Goal: Navigation & Orientation: Go to known website

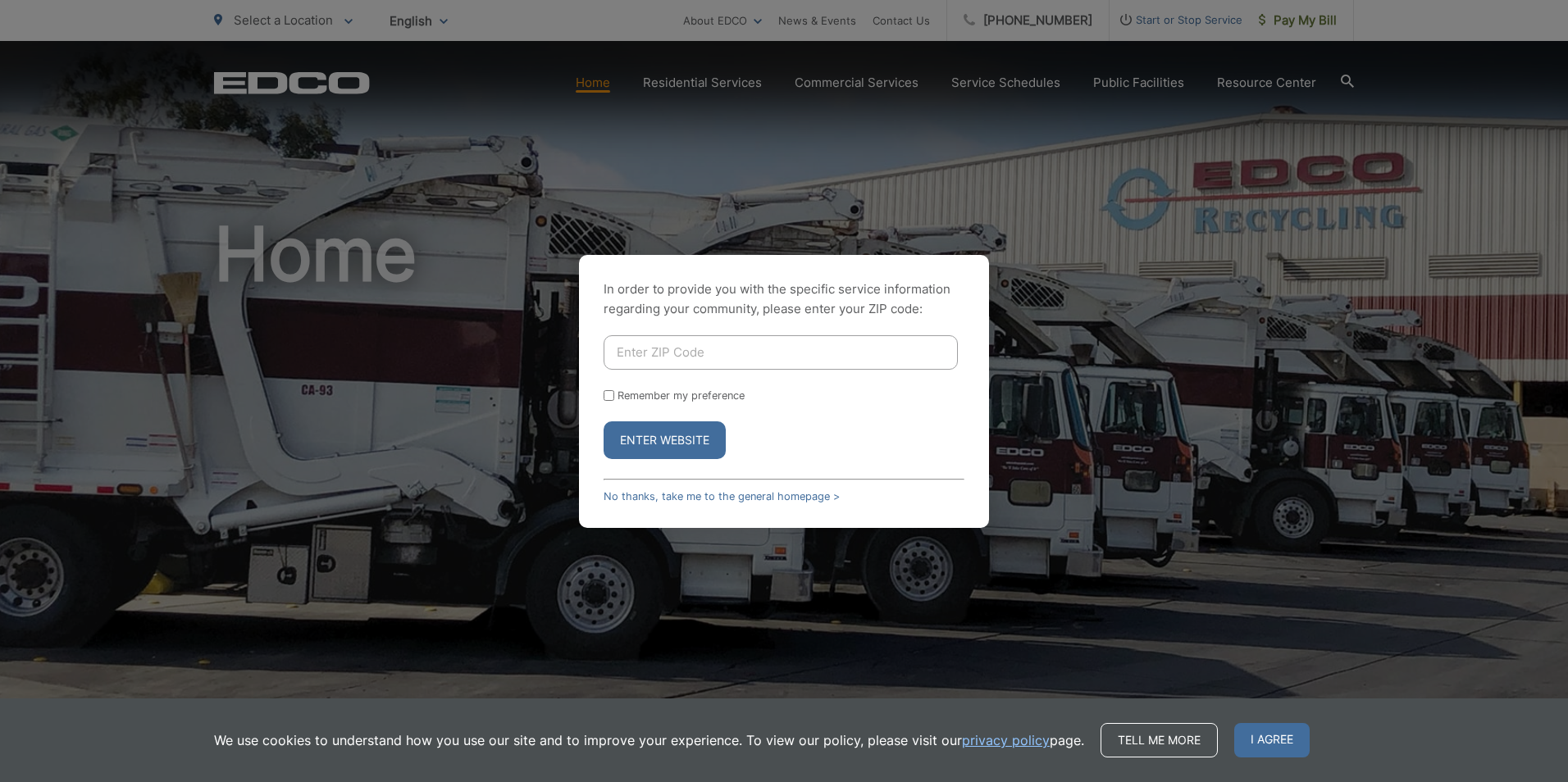
click at [671, 352] on input "Enter ZIP Code" at bounding box center [781, 352] width 354 height 34
type input "92020"
click at [665, 442] on button "Enter Website" at bounding box center [664, 440] width 122 height 38
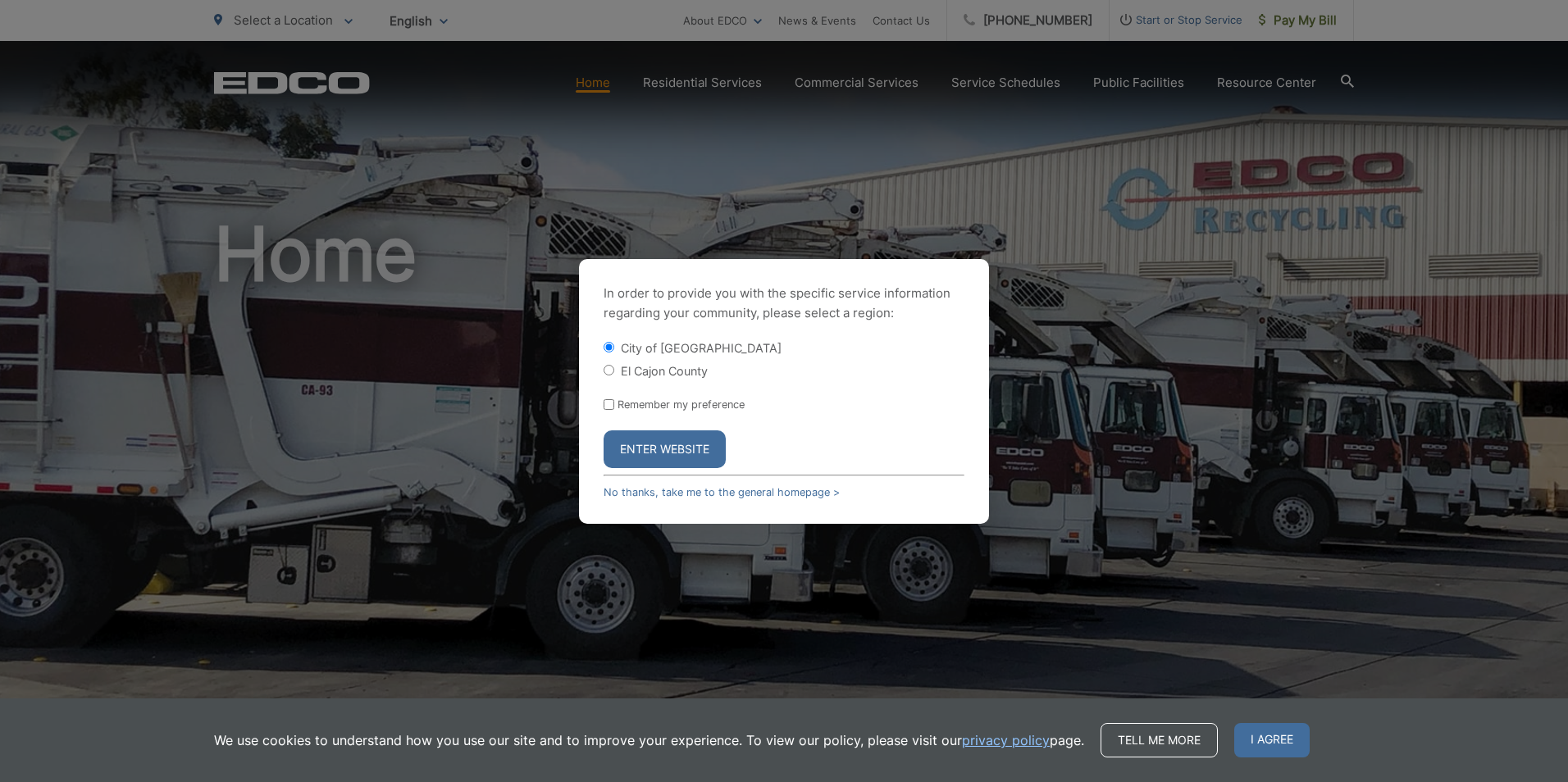
click at [665, 442] on button "Enter Website" at bounding box center [664, 449] width 122 height 38
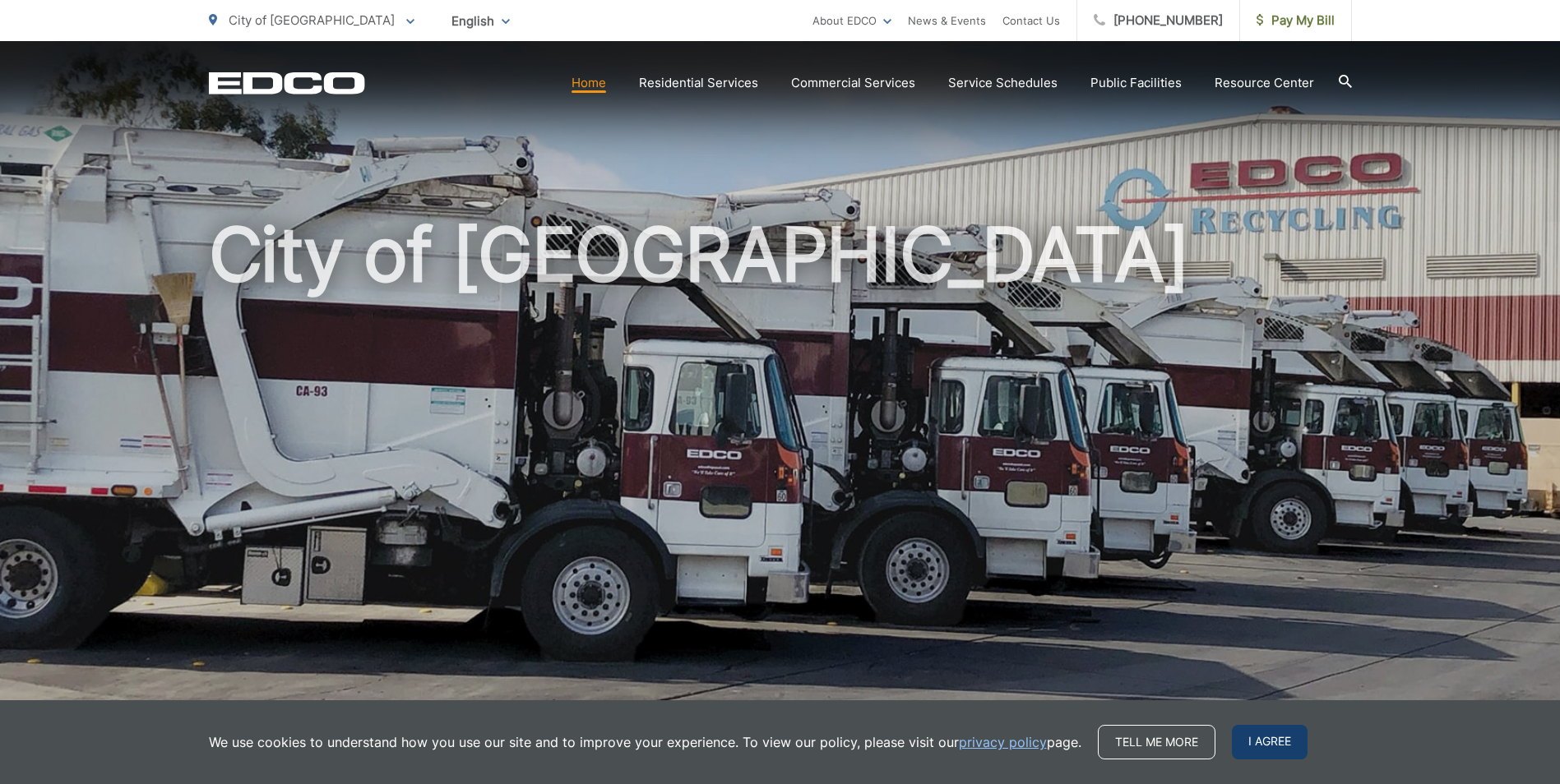
click at [1276, 738] on span "I agree" at bounding box center [1269, 742] width 76 height 34
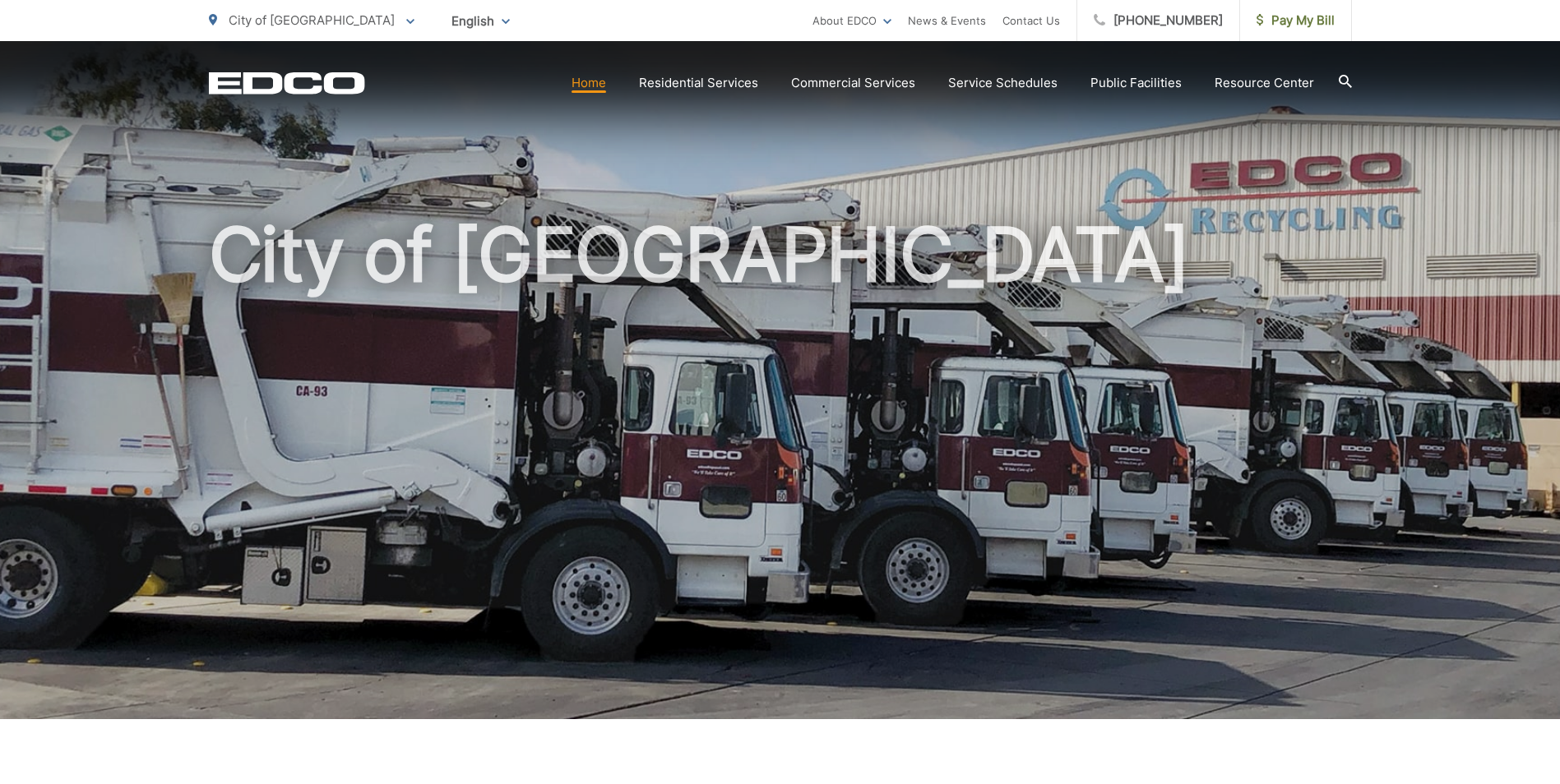
click at [595, 90] on link "Home" at bounding box center [589, 82] width 34 height 20
